Goal: Find contact information: Find contact information

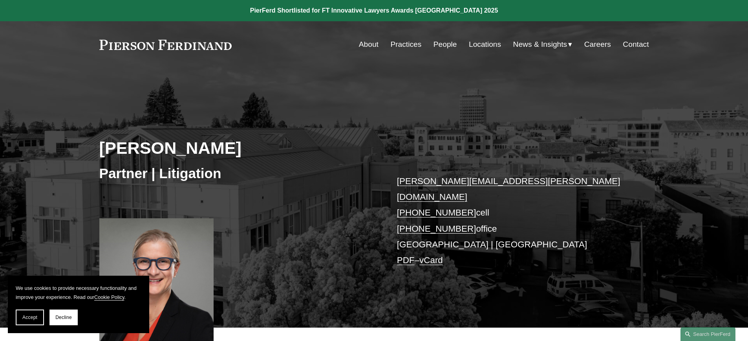
click at [30, 315] on span "Accept" at bounding box center [29, 316] width 15 height 5
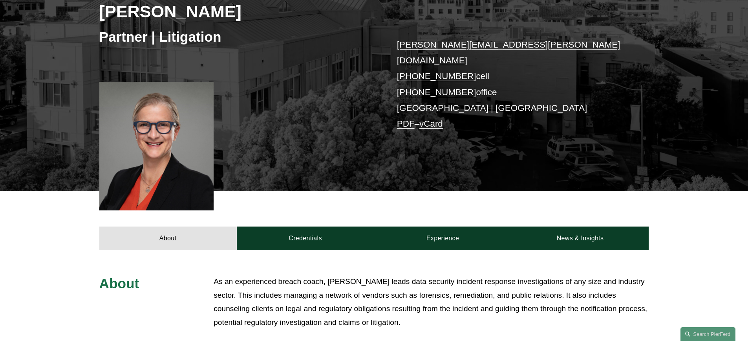
scroll to position [17, 0]
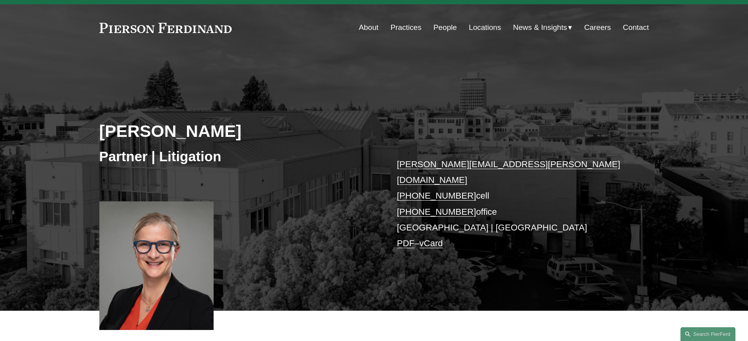
click at [434, 238] on link "vCard" at bounding box center [432, 243] width 24 height 10
click at [478, 25] on link "Locations" at bounding box center [485, 27] width 32 height 15
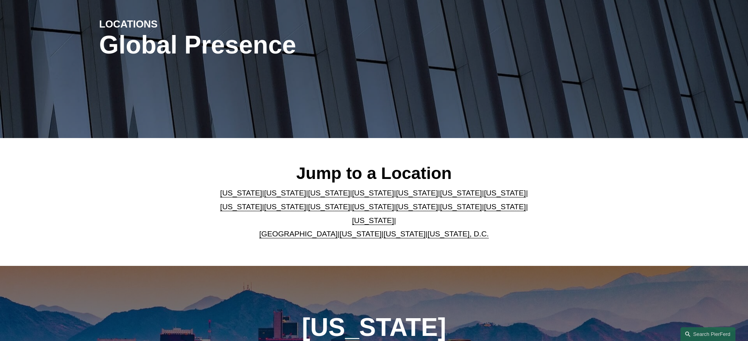
scroll to position [157, 0]
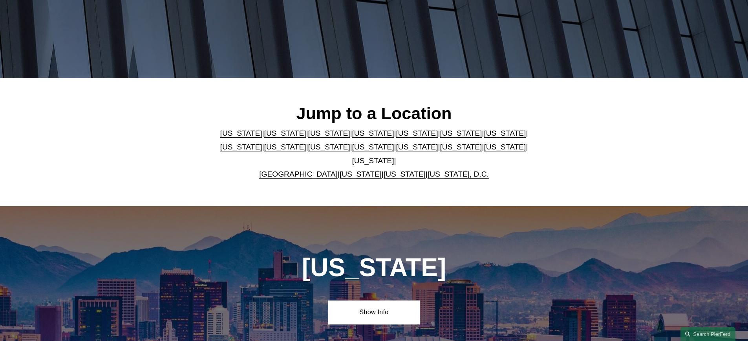
click at [385, 170] on link "[US_STATE]" at bounding box center [405, 174] width 42 height 8
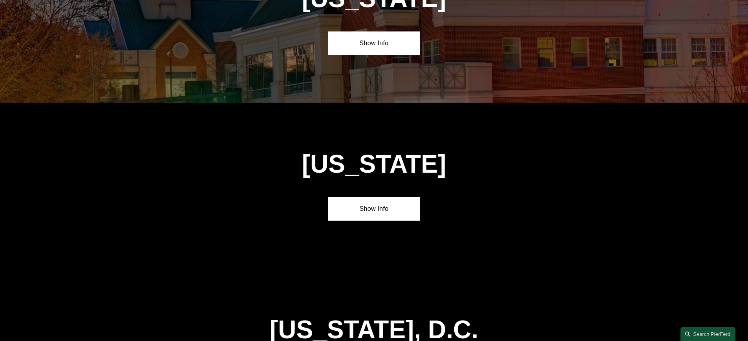
scroll to position [3170, 0]
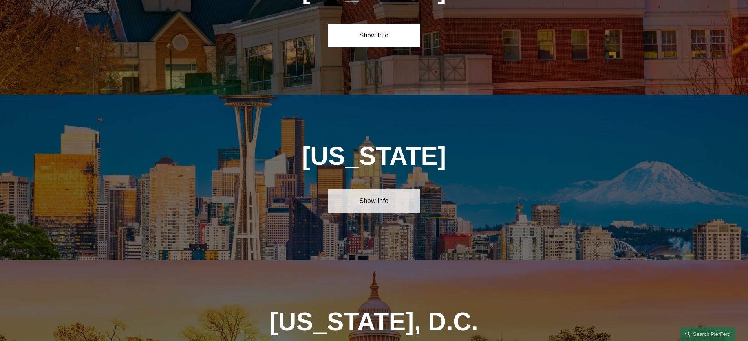
click at [379, 189] on link "Show Info" at bounding box center [374, 201] width 92 height 24
